Goal: Check status: Check status

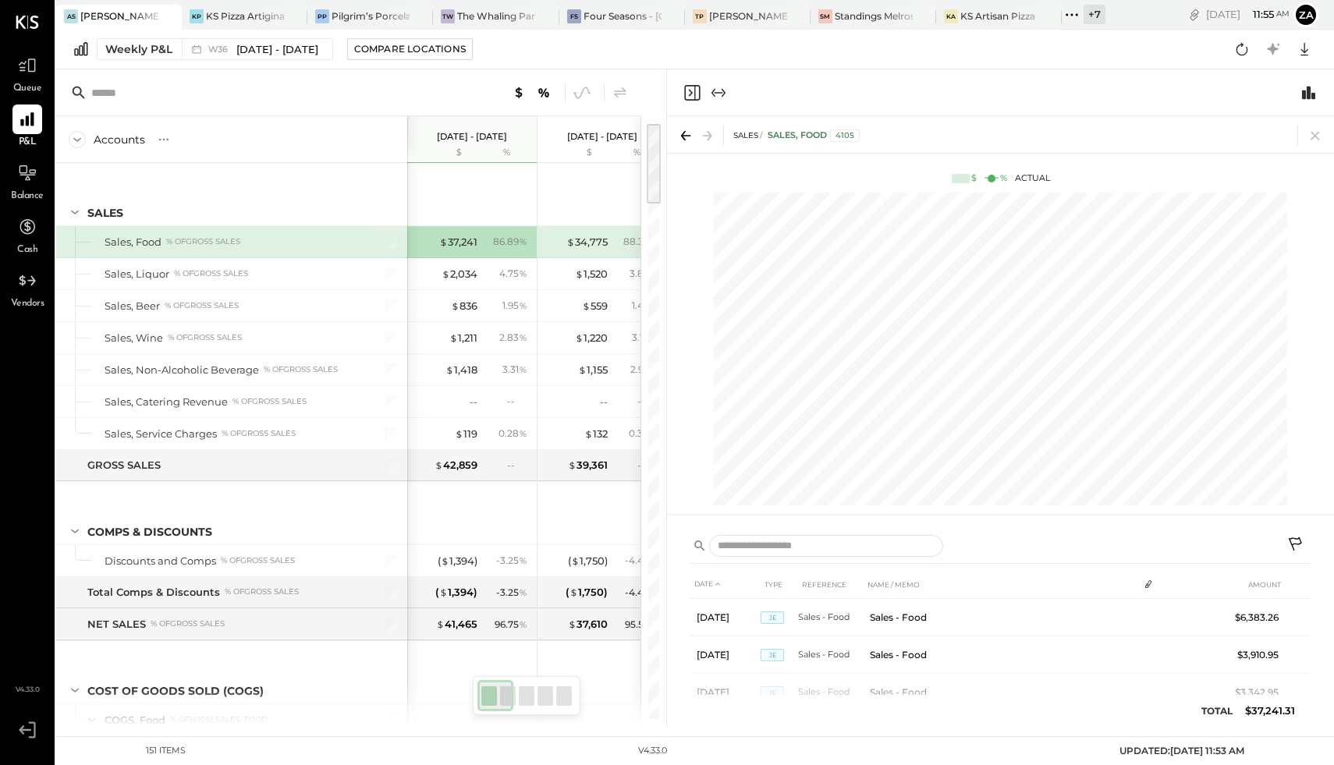
scroll to position [0, 1]
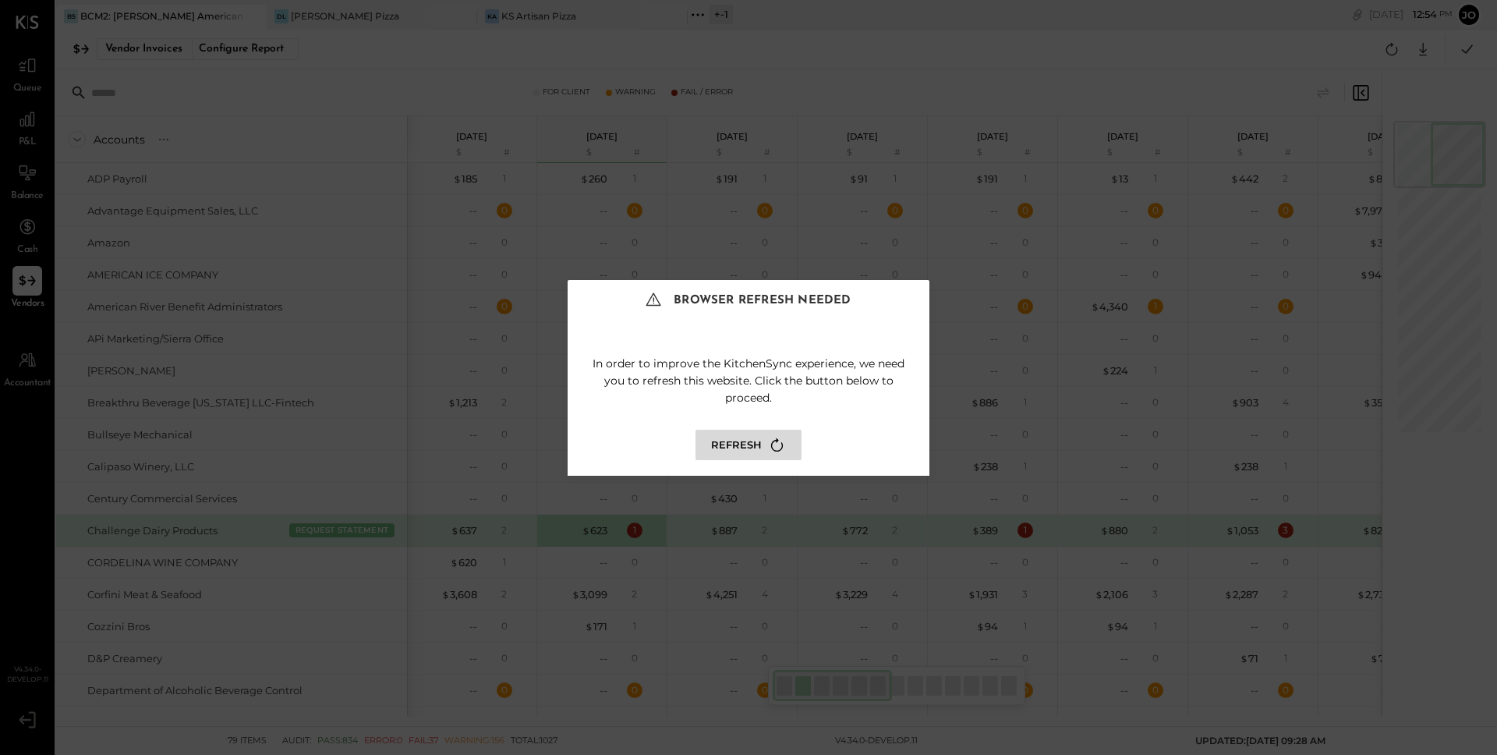
click at [749, 447] on button "Refresh" at bounding box center [749, 445] width 106 height 30
click at [774, 443] on icon at bounding box center [777, 444] width 21 height 21
click at [772, 445] on icon at bounding box center [777, 444] width 21 height 21
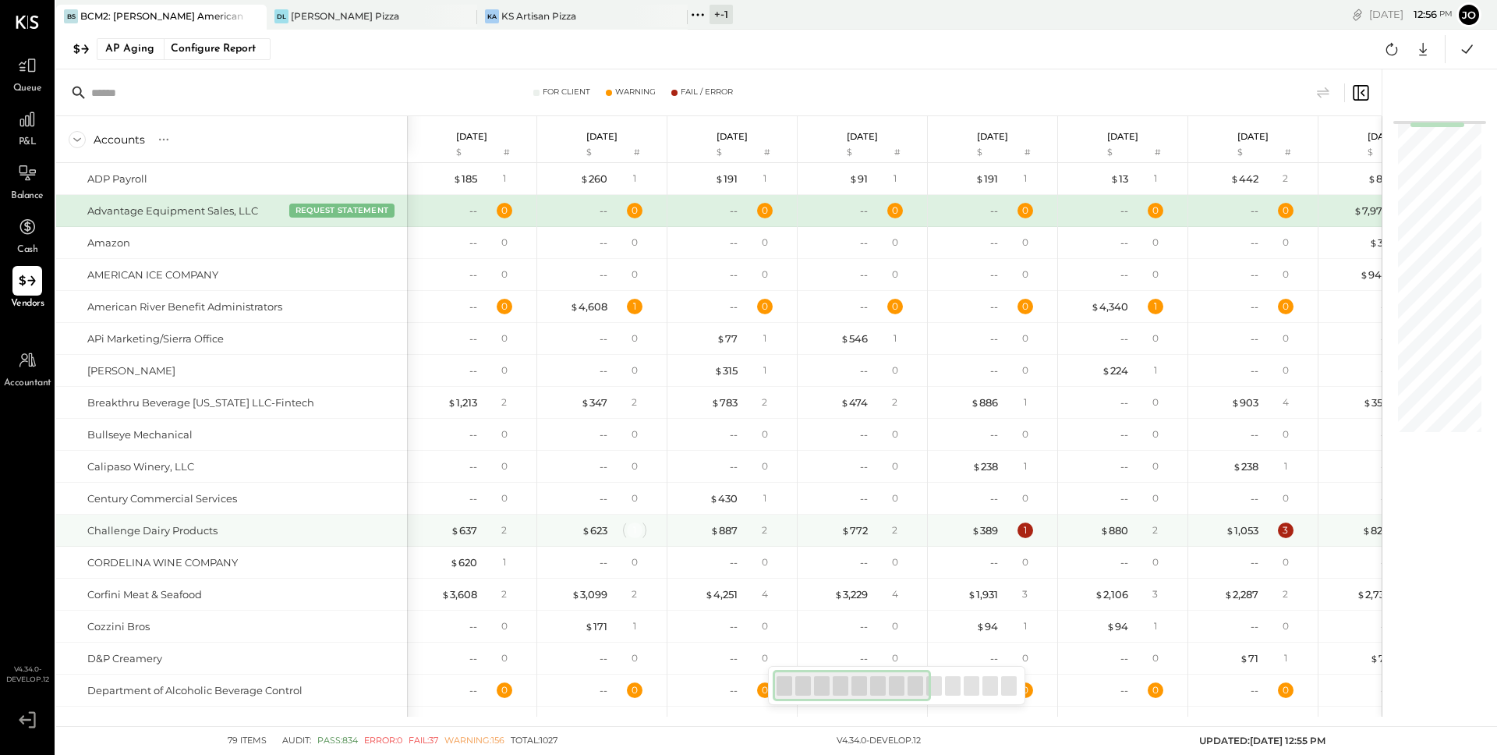
click at [634, 531] on div "1" at bounding box center [635, 531] width 16 height 16
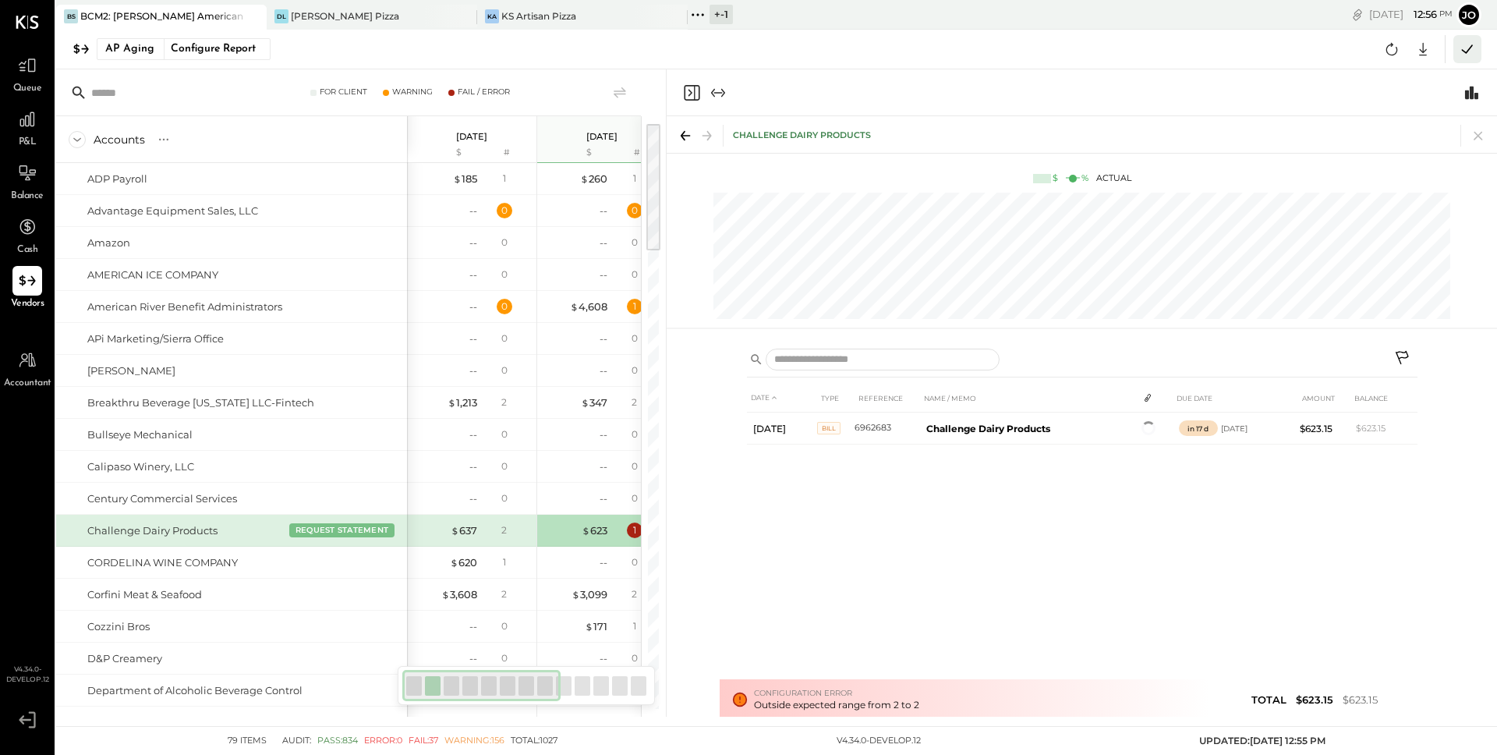
click at [1469, 56] on icon at bounding box center [1468, 49] width 20 height 20
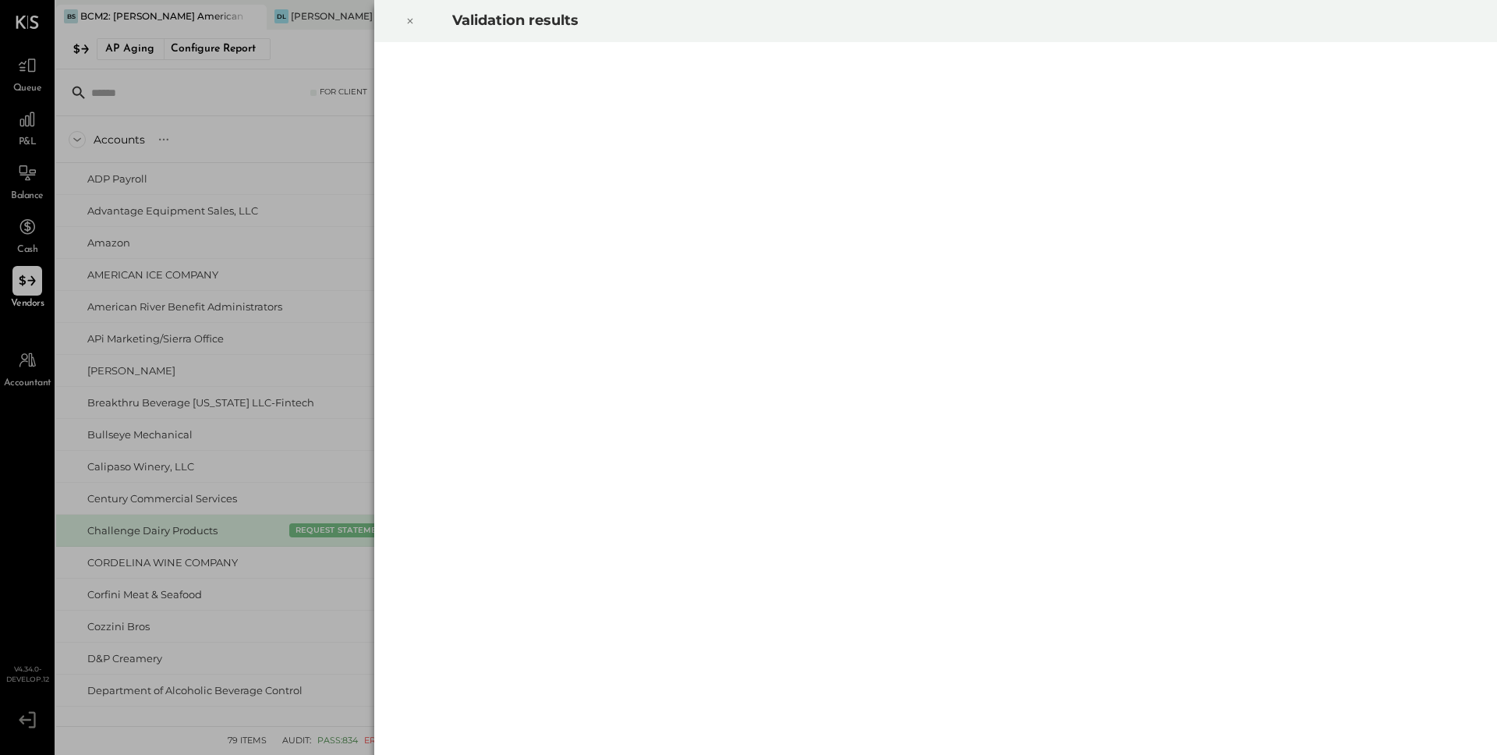
click at [409, 22] on icon at bounding box center [410, 21] width 5 height 5
